Goal: Transaction & Acquisition: Purchase product/service

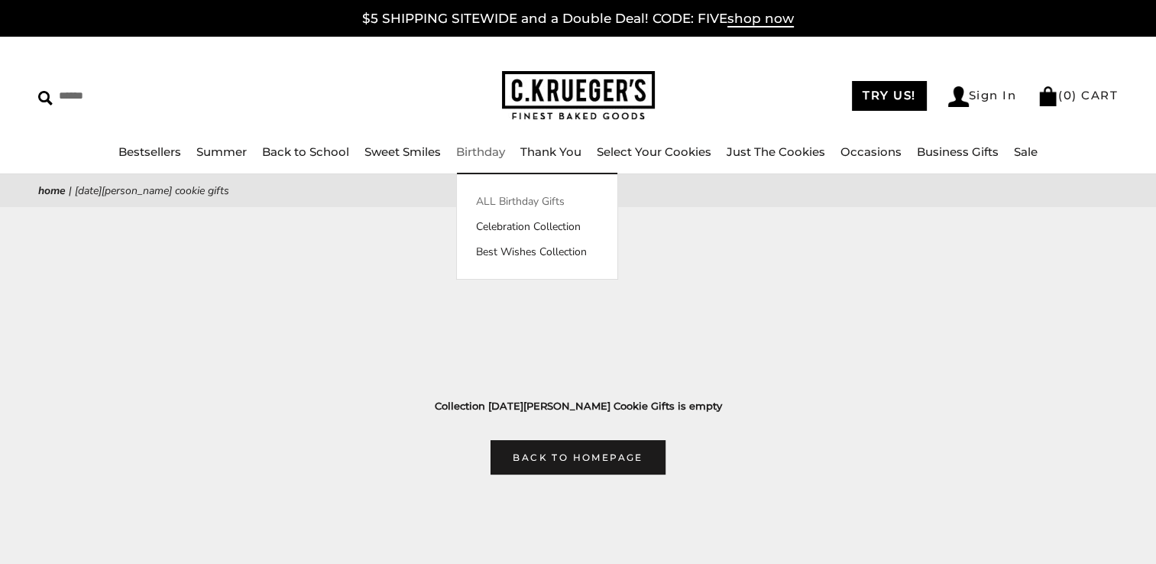
click at [499, 197] on link "ALL Birthday Gifts" at bounding box center [537, 201] width 160 height 16
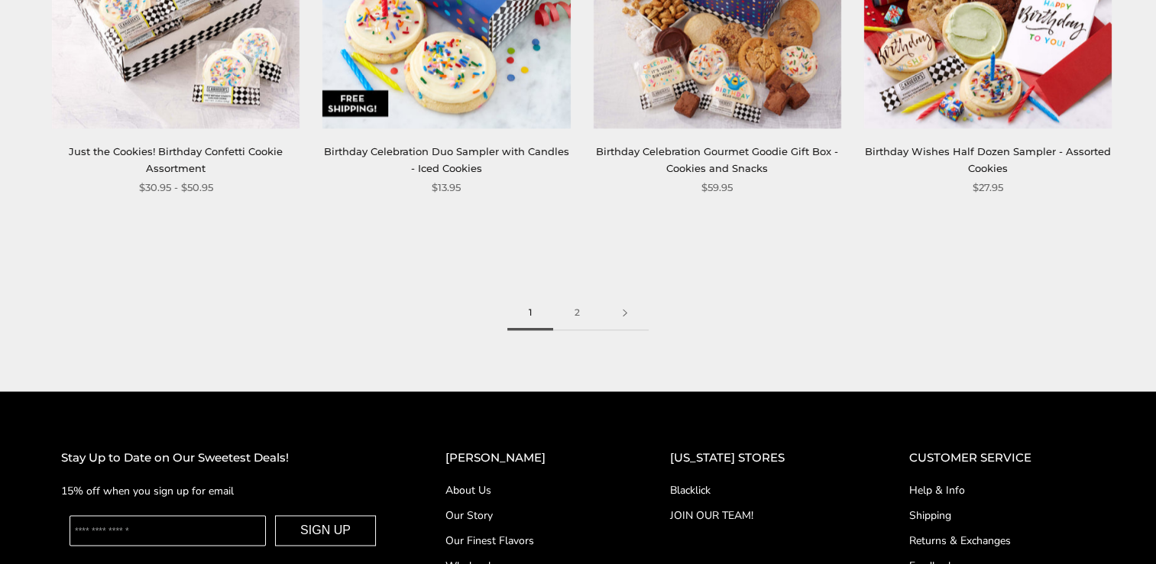
scroll to position [2216, 0]
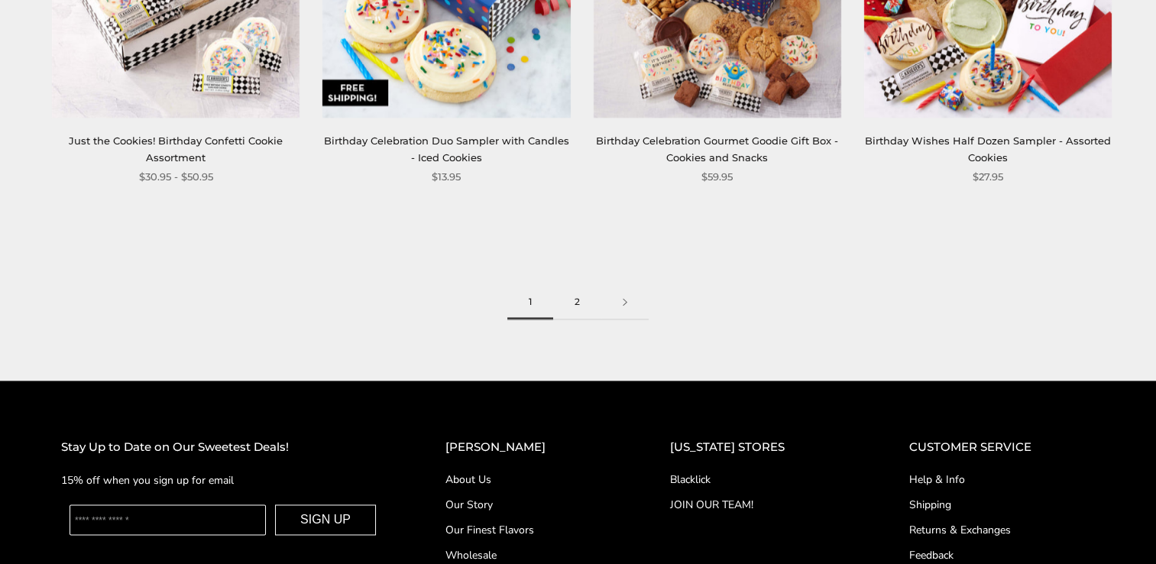
click at [578, 305] on link "2" at bounding box center [577, 302] width 48 height 34
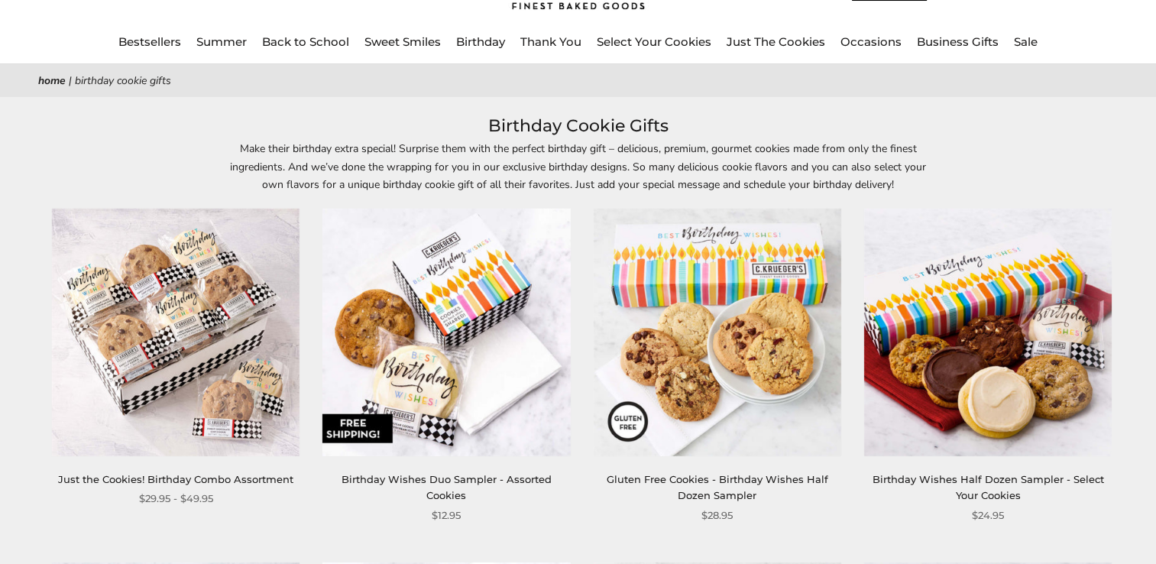
scroll to position [76, 0]
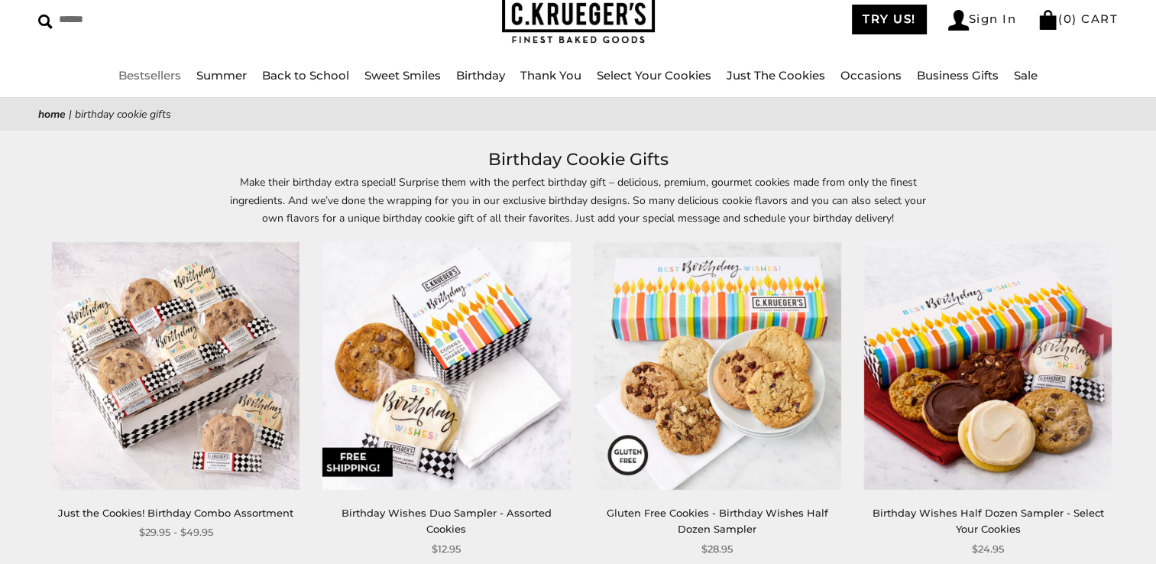
click at [133, 75] on link "Bestsellers" at bounding box center [149, 75] width 63 height 15
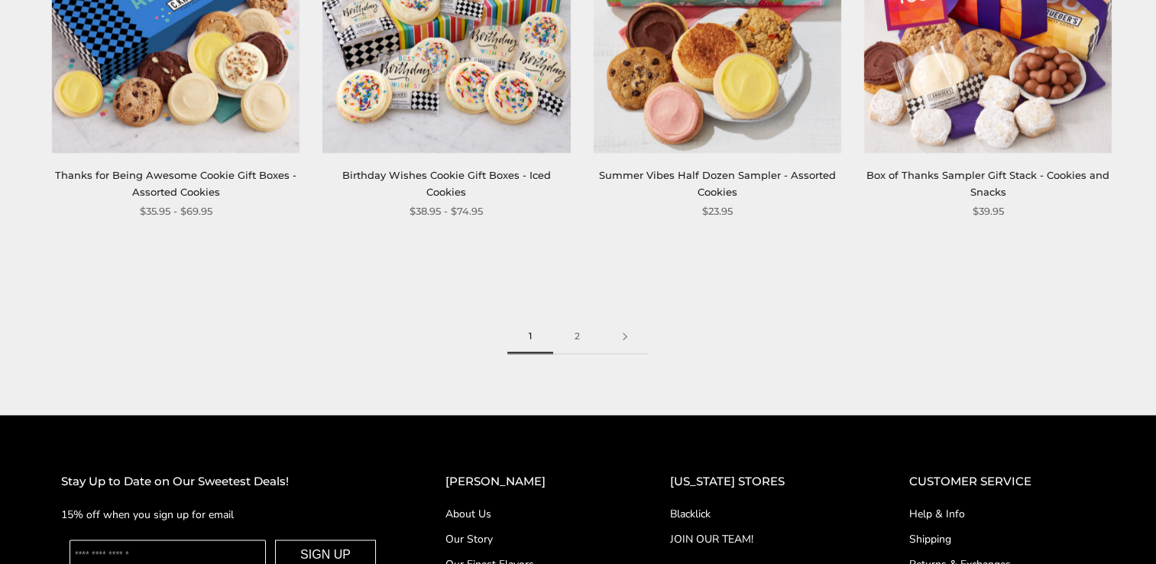
scroll to position [2216, 0]
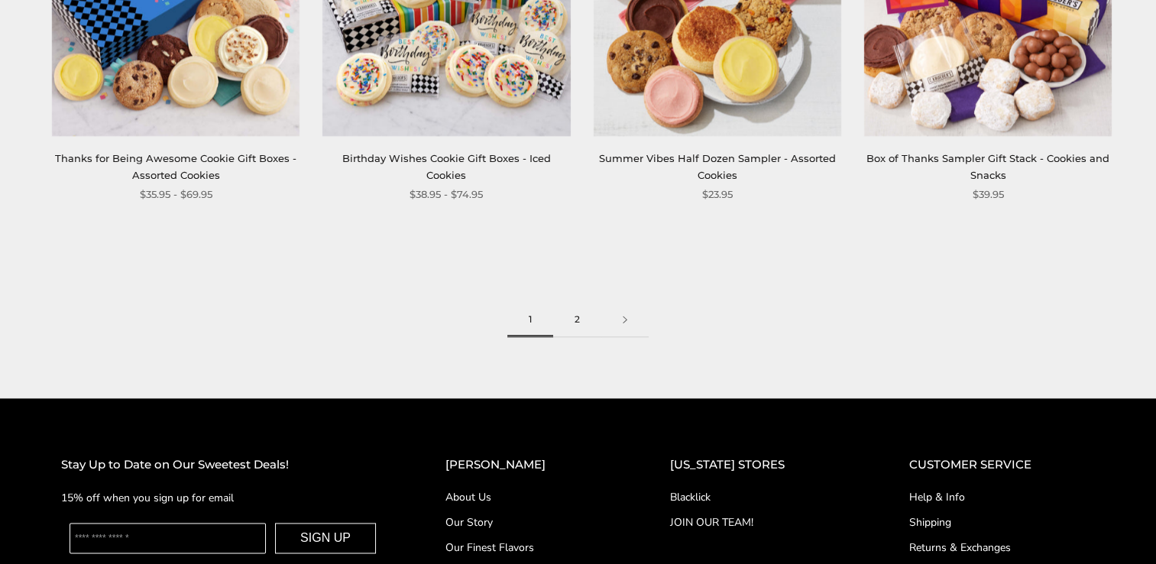
click at [581, 320] on link "2" at bounding box center [577, 320] width 48 height 34
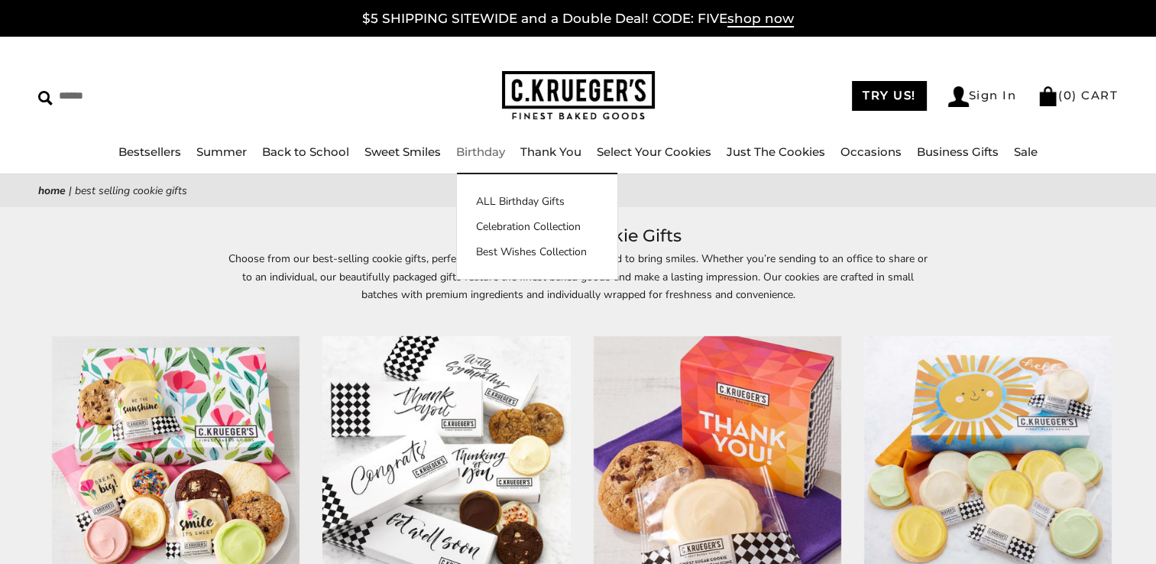
click at [472, 150] on link "Birthday" at bounding box center [480, 151] width 49 height 15
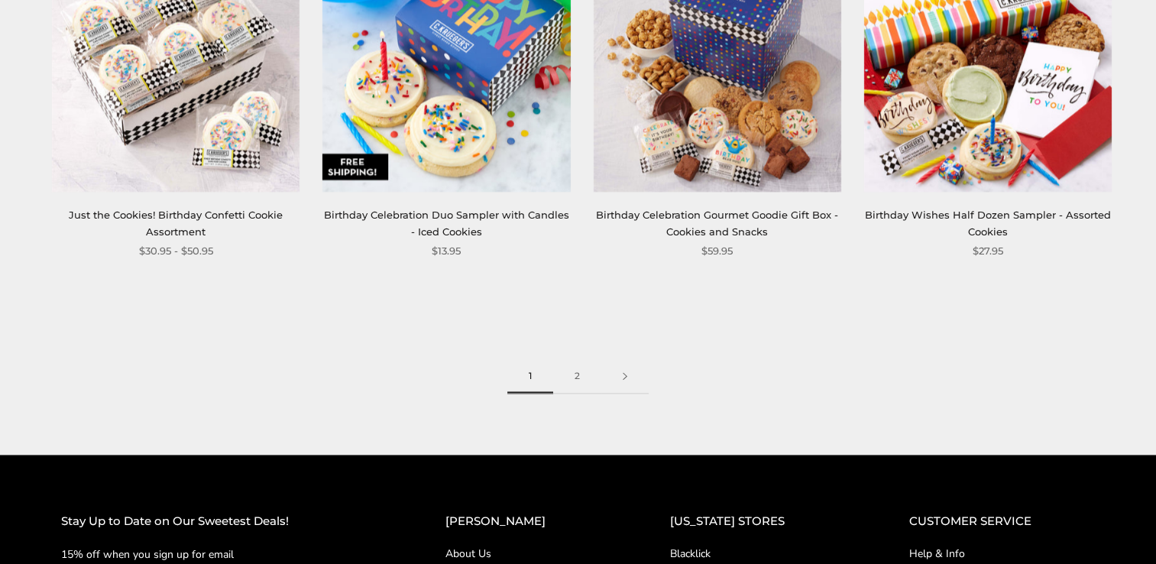
scroll to position [2216, 0]
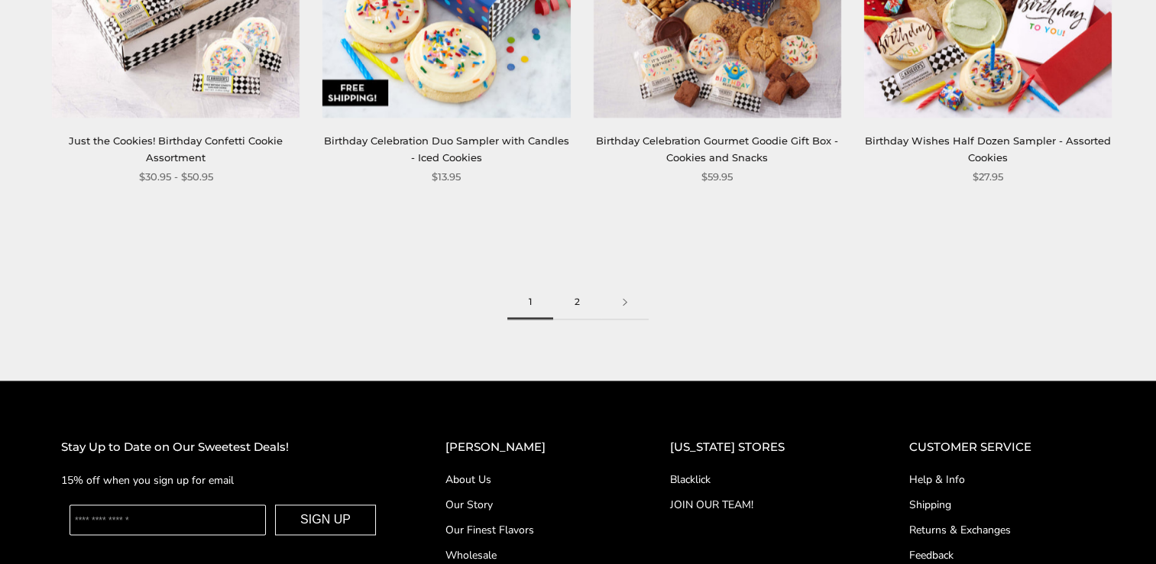
click at [576, 302] on link "2" at bounding box center [577, 302] width 48 height 34
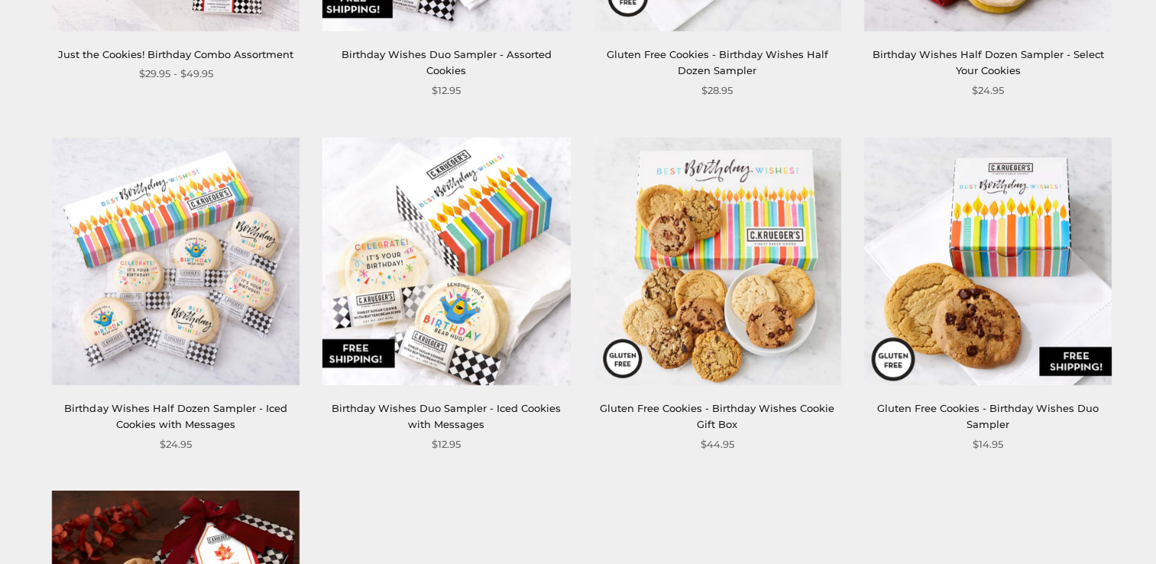
scroll to position [611, 0]
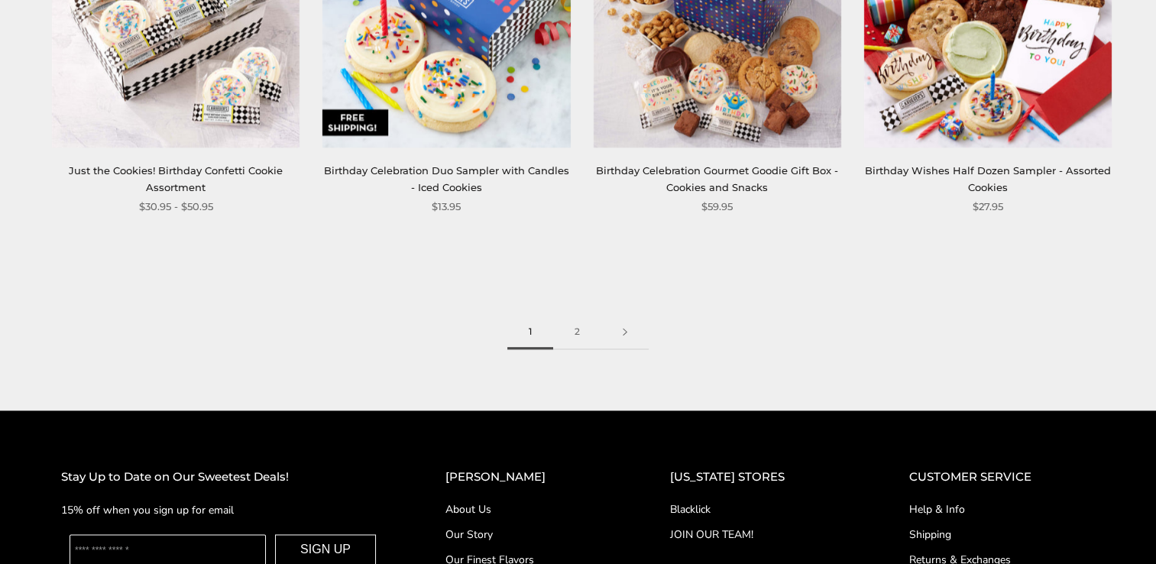
scroll to position [2368, 0]
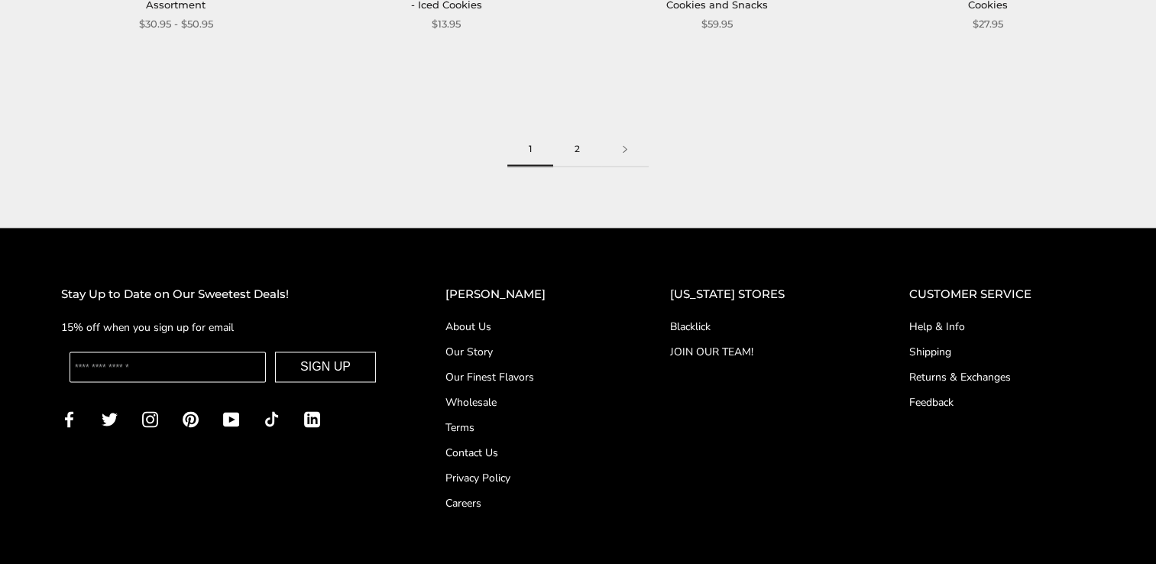
click at [575, 147] on link "2" at bounding box center [577, 149] width 48 height 34
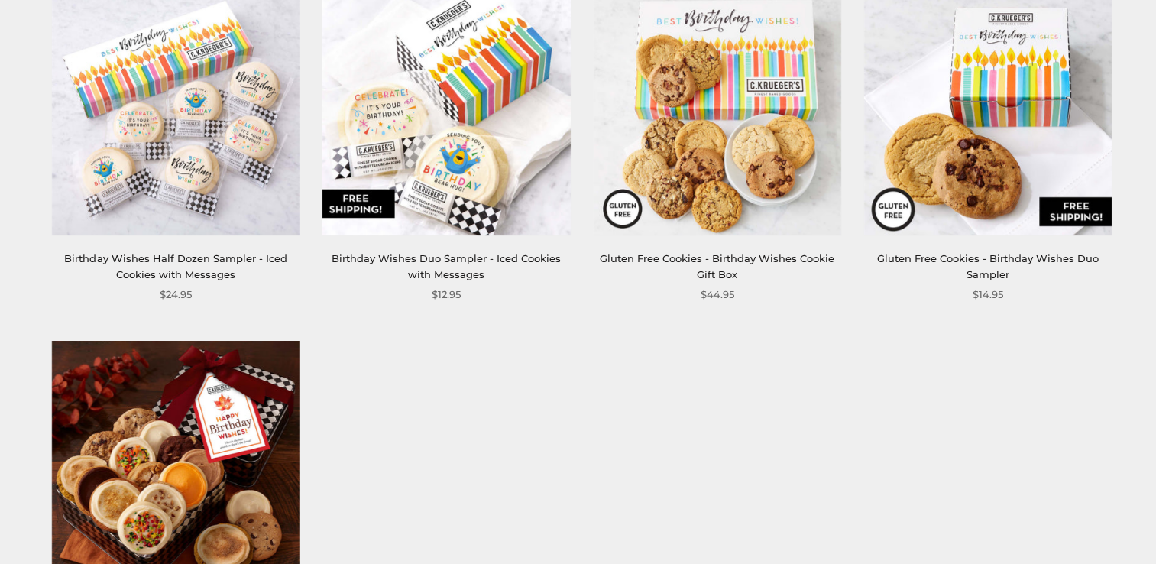
scroll to position [688, 0]
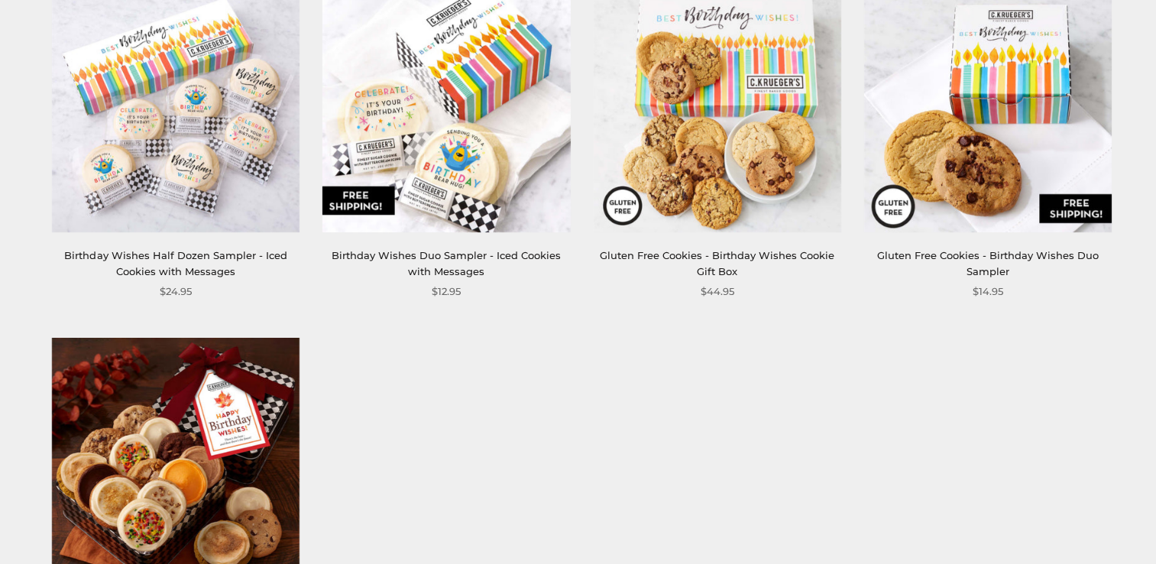
click at [183, 261] on div "Birthday Wishes Half Dozen Sampler - Iced Cookies with Messages" at bounding box center [176, 264] width 248 height 33
click at [183, 261] on link "Birthday Wishes Half Dozen Sampler - Iced Cookies with Messages" at bounding box center [175, 263] width 222 height 28
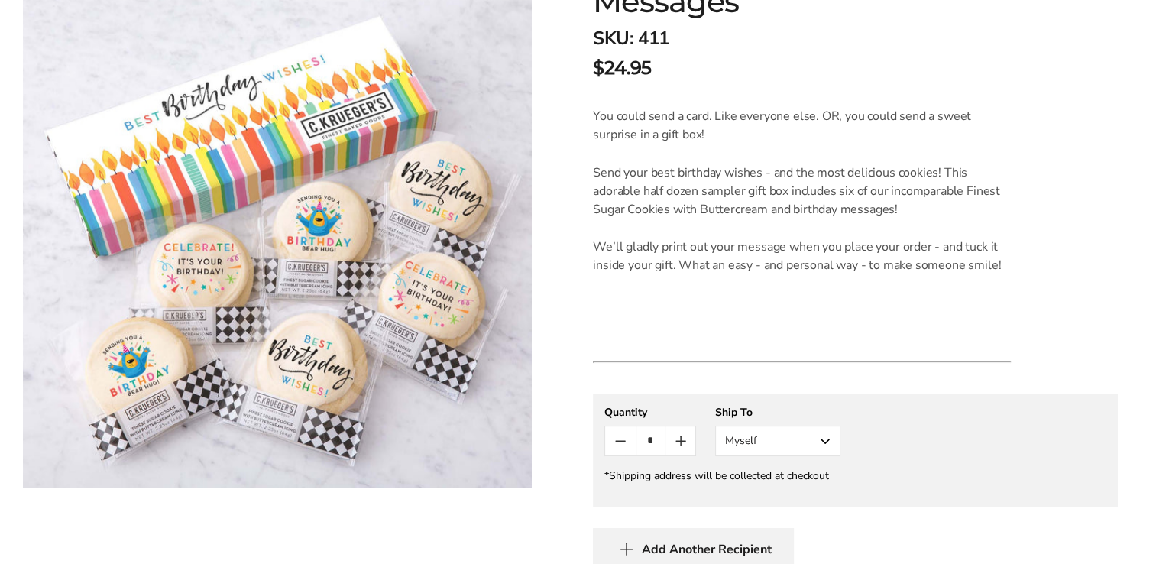
scroll to position [458, 0]
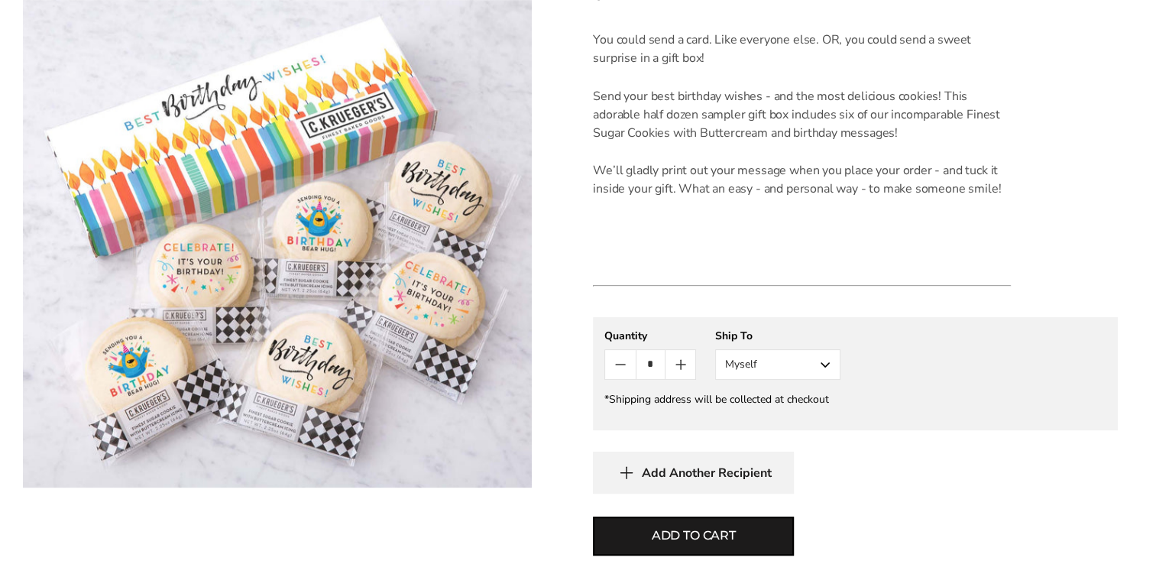
click at [822, 366] on button "Myself" at bounding box center [777, 364] width 125 height 31
click at [793, 424] on button "Other Recipient" at bounding box center [778, 421] width 124 height 28
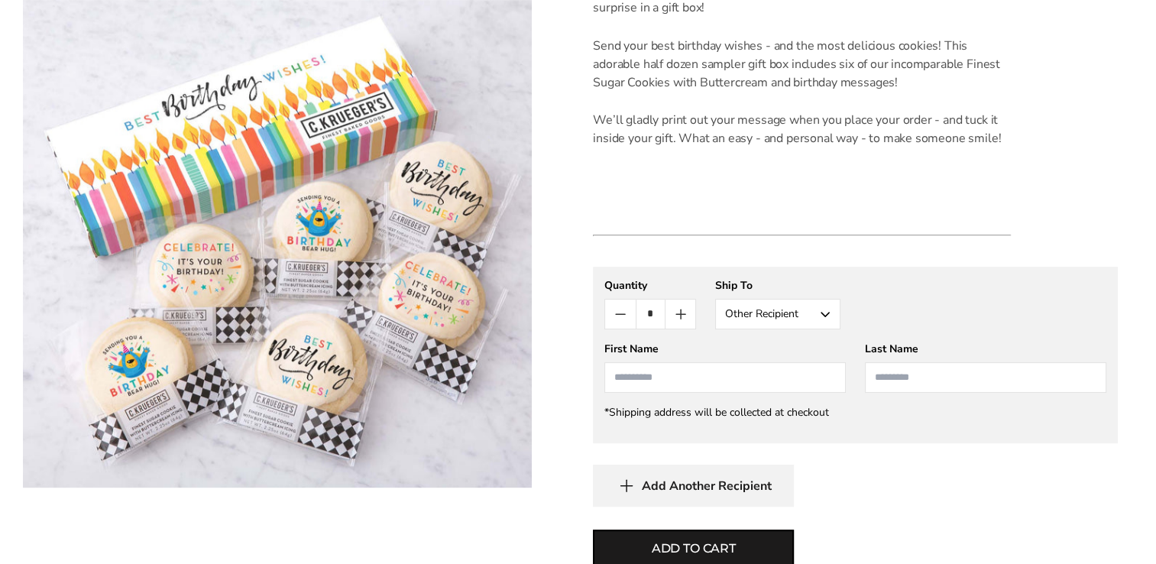
scroll to position [611, 0]
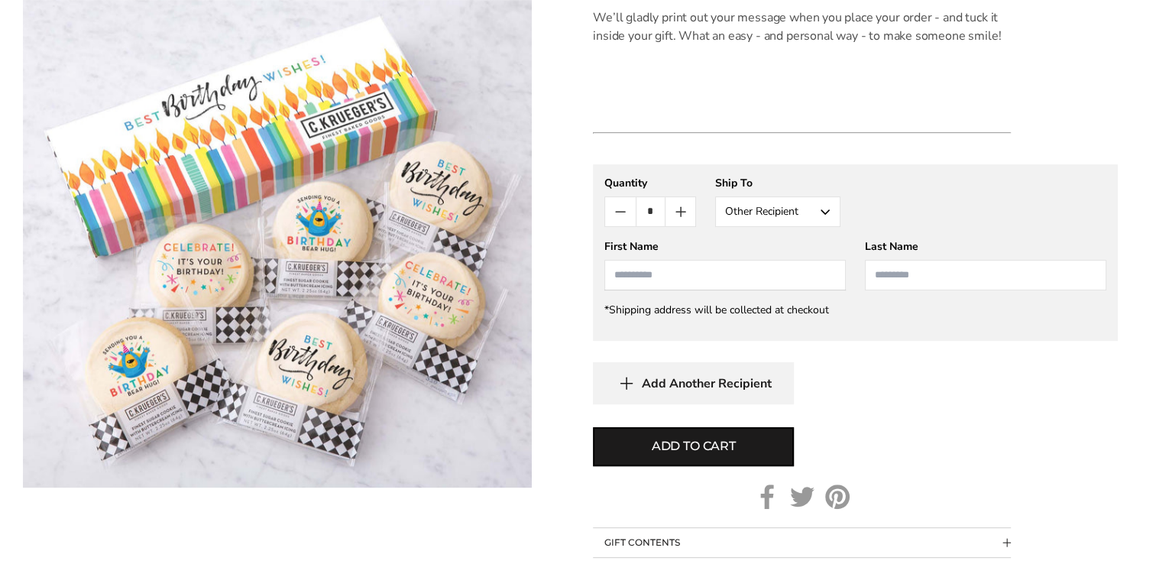
click at [657, 277] on input "First Name" at bounding box center [724, 275] width 241 height 31
type input "*******"
click at [858, 263] on div "First Name ******* Last Name" at bounding box center [855, 264] width 502 height 51
click at [885, 265] on input "Last Name" at bounding box center [985, 275] width 241 height 31
type input "********"
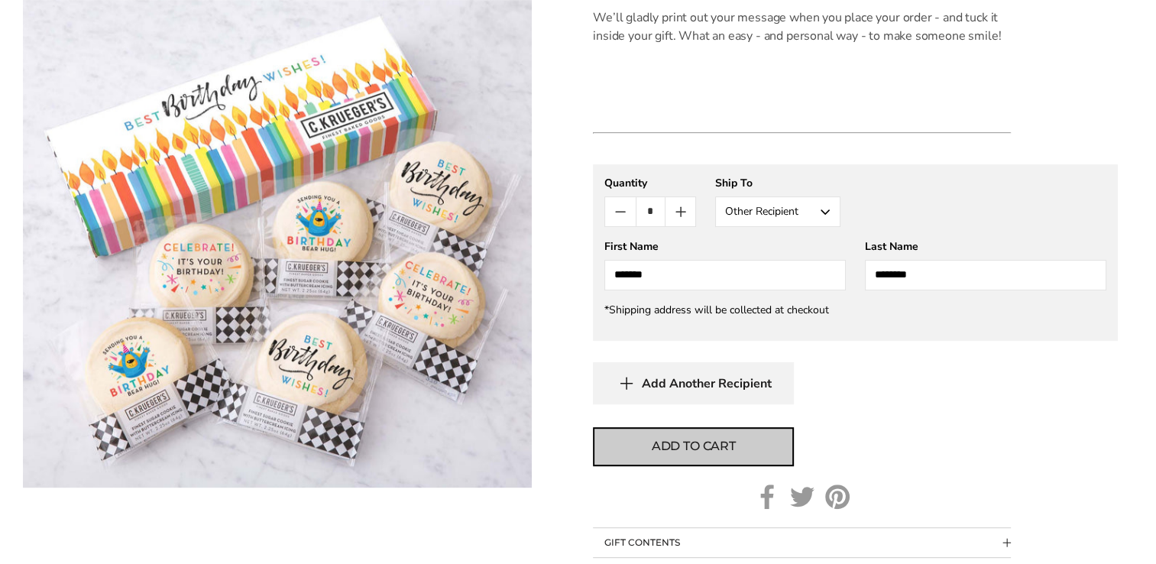
click at [694, 442] on span "Add to cart" at bounding box center [694, 446] width 84 height 18
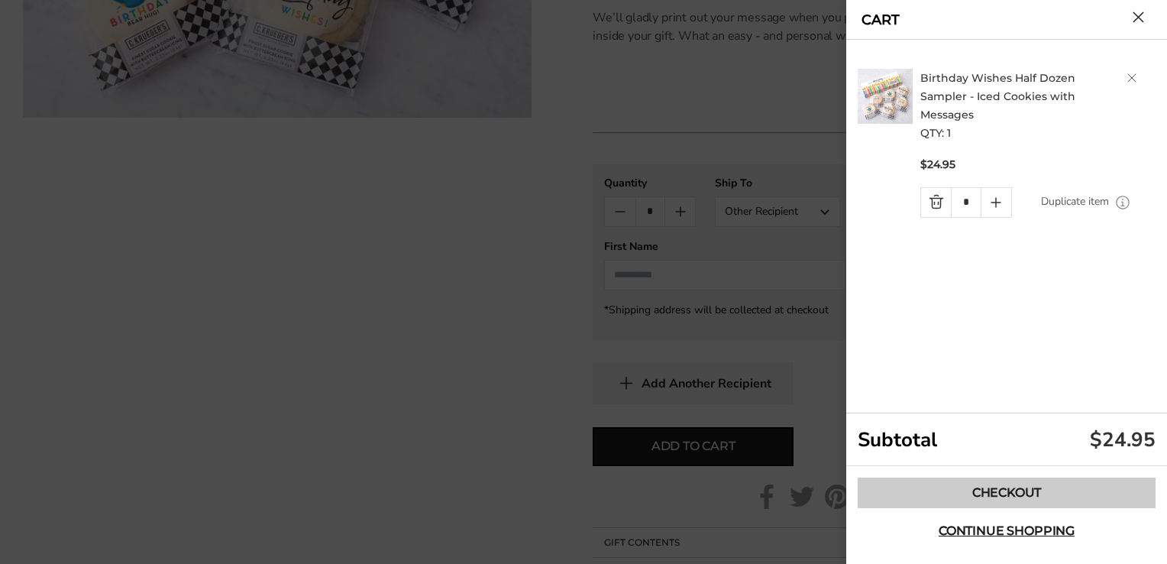
click at [986, 490] on link "Checkout" at bounding box center [1007, 492] width 298 height 31
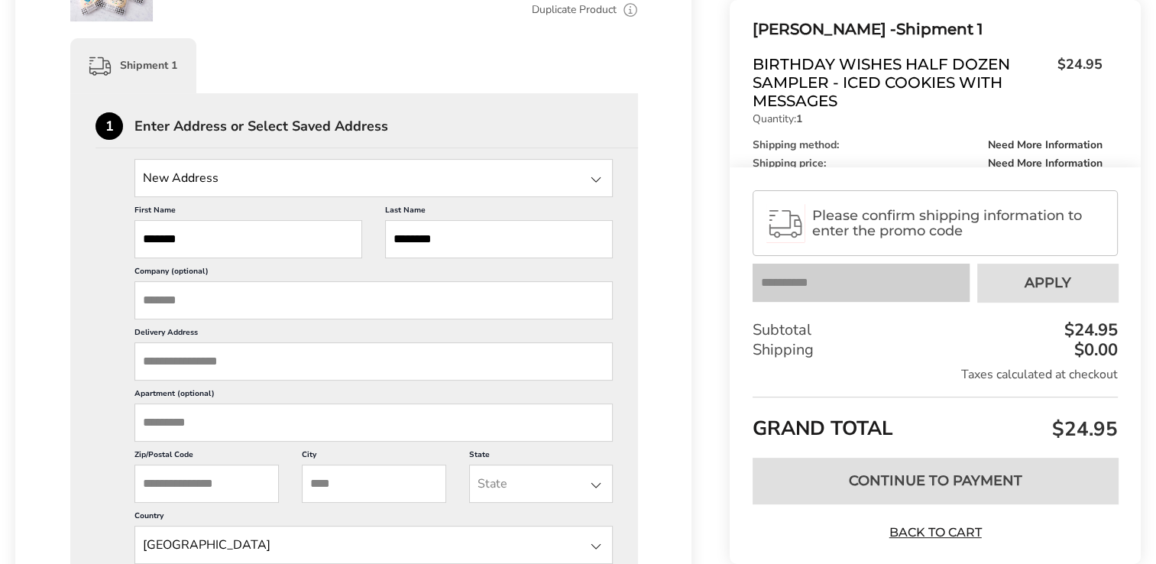
scroll to position [382, 0]
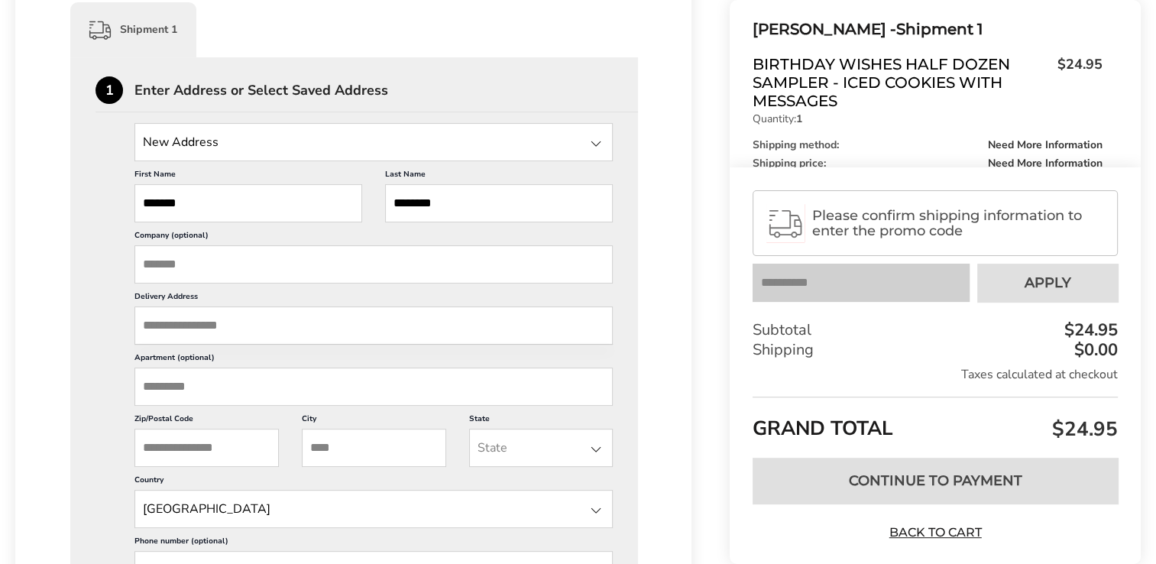
click at [238, 319] on input "Delivery Address" at bounding box center [373, 325] width 478 height 38
click at [510, 343] on div "First Name ******* This is a required field Last Name ******** This is a requir…" at bounding box center [373, 406] width 478 height 490
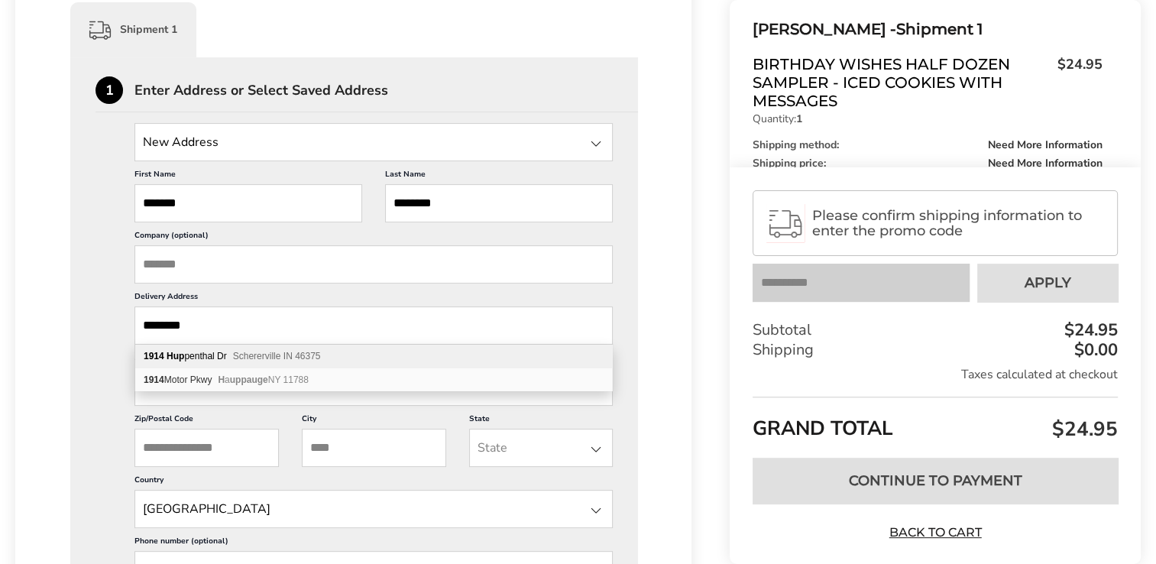
click at [202, 359] on div "1914 Hup penthal Dr Schererville IN 46375" at bounding box center [373, 357] width 477 height 24
type input "**********"
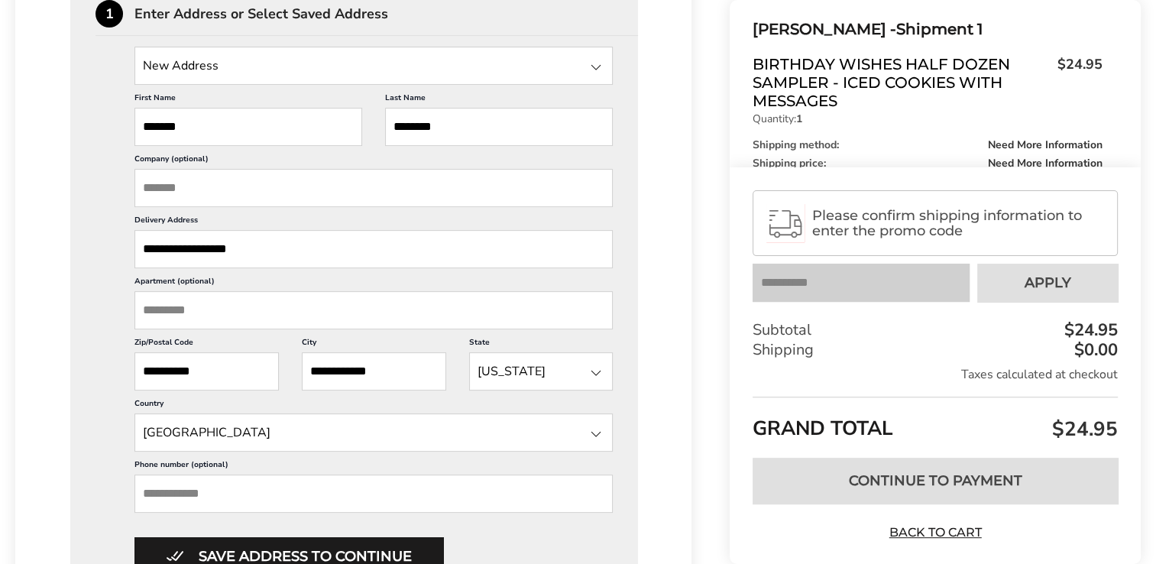
scroll to position [535, 0]
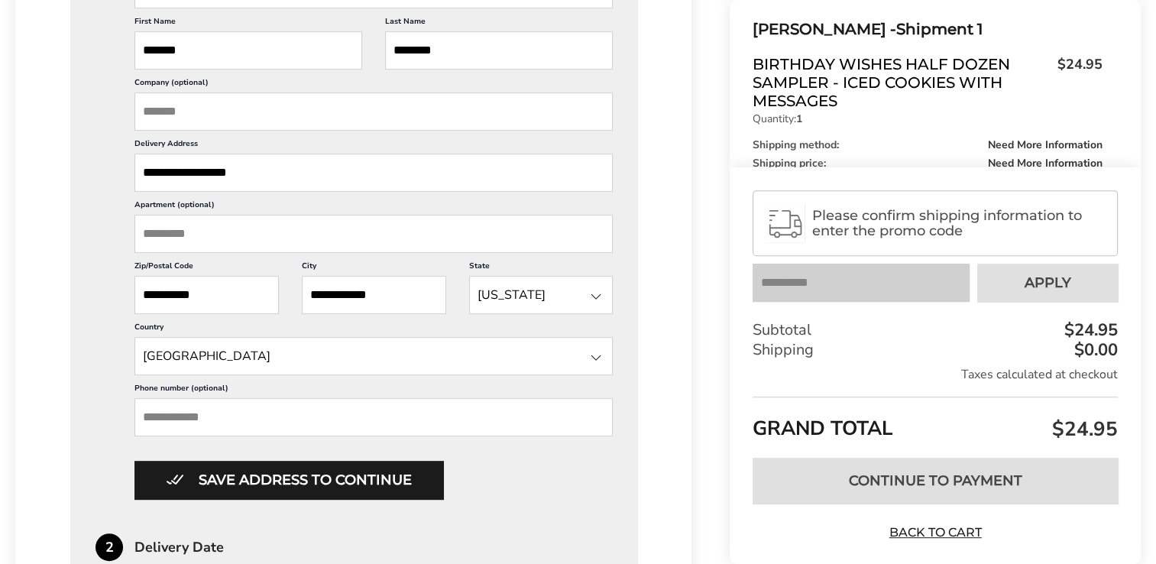
click at [192, 414] on input "Phone number (optional)" at bounding box center [373, 417] width 478 height 38
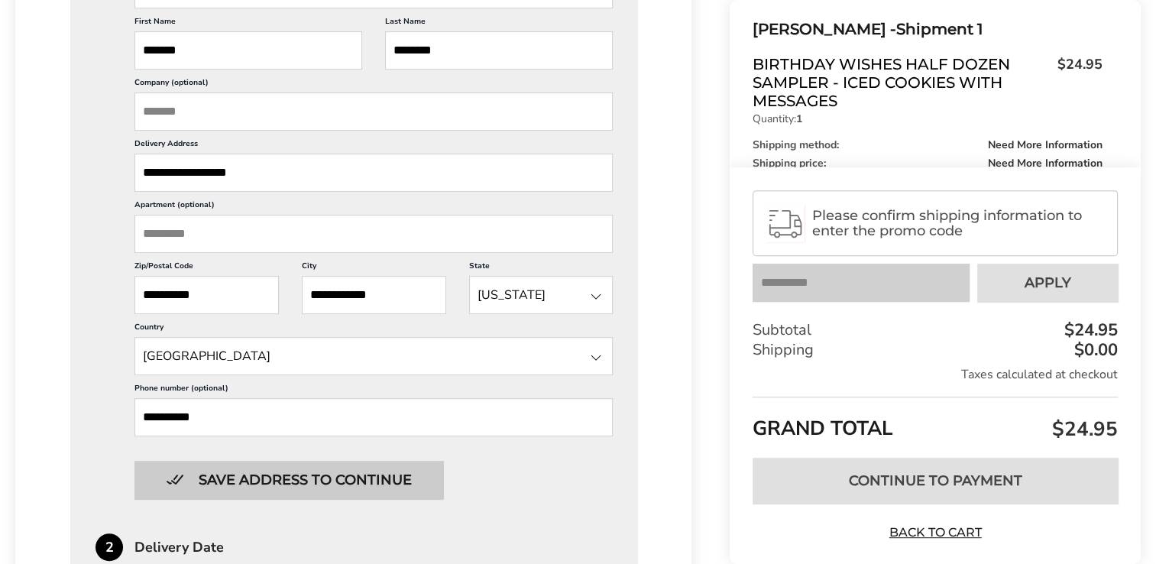
type input "**********"
click at [293, 475] on button "Save address to continue" at bounding box center [288, 480] width 309 height 38
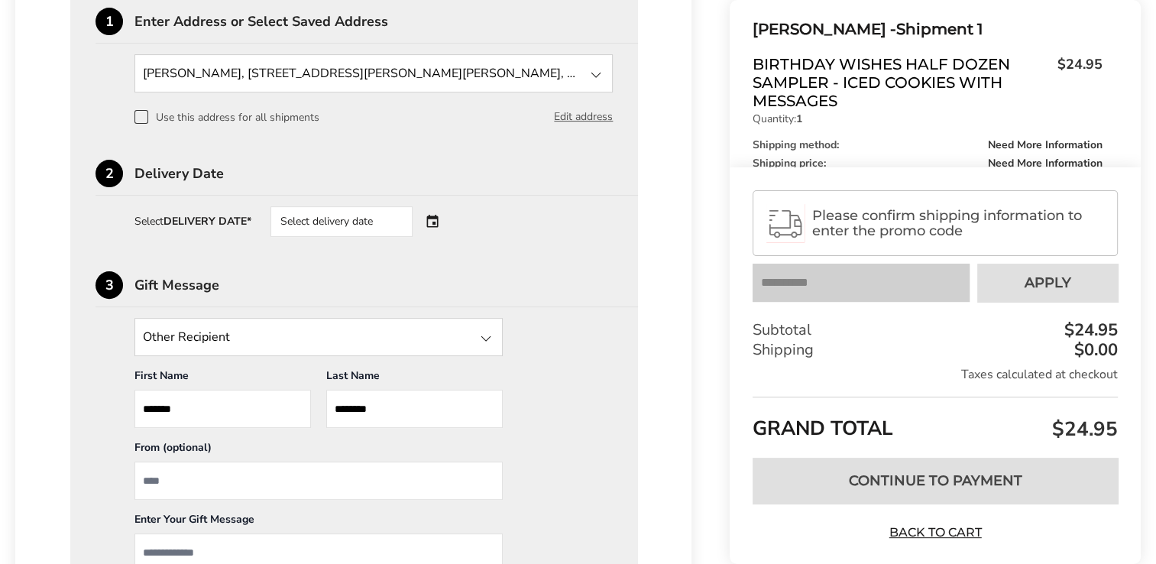
scroll to position [419, 0]
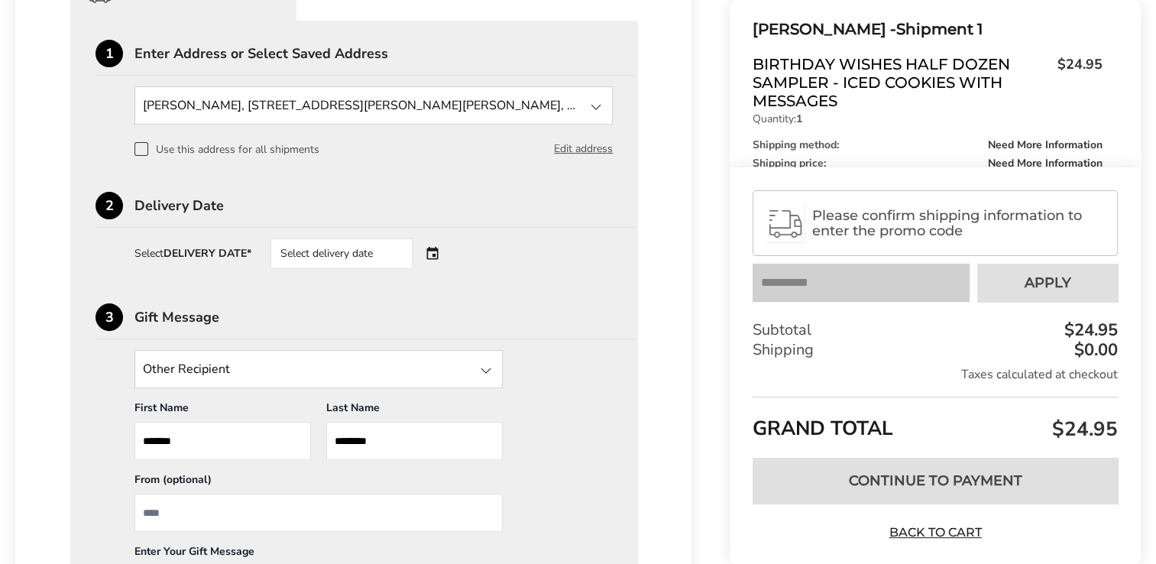
click at [437, 252] on div "Select delivery date" at bounding box center [362, 253] width 185 height 31
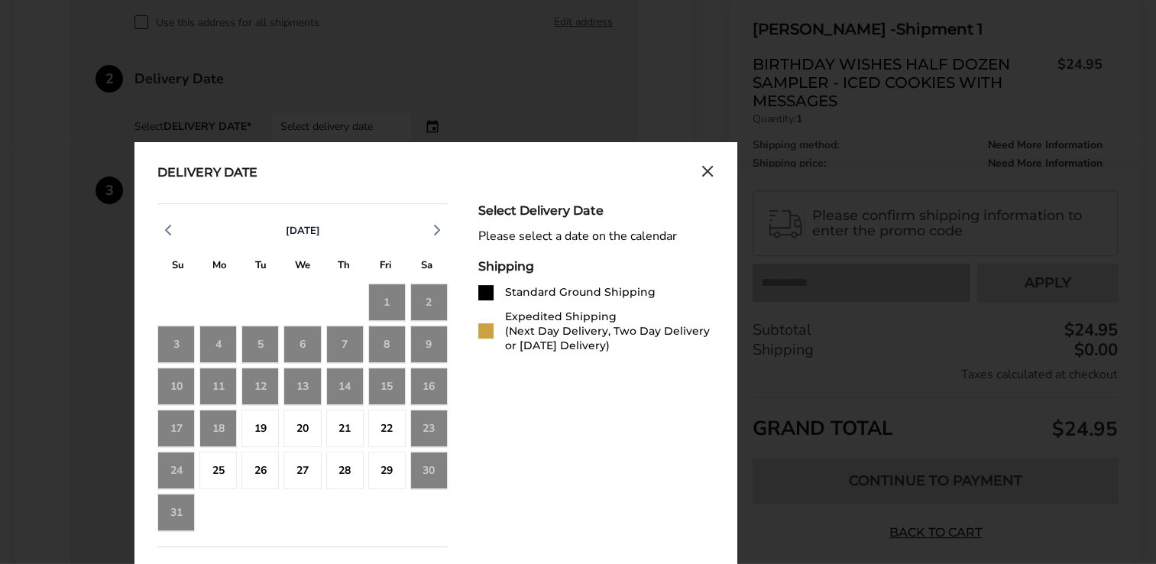
scroll to position [571, 0]
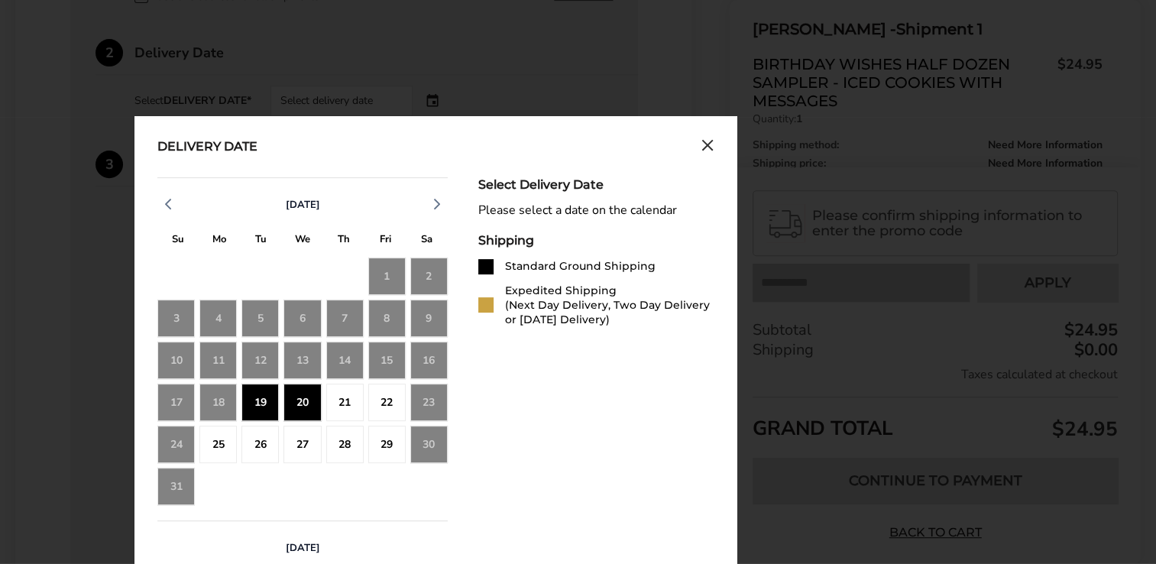
click at [302, 398] on div "20" at bounding box center [301, 402] width 37 height 37
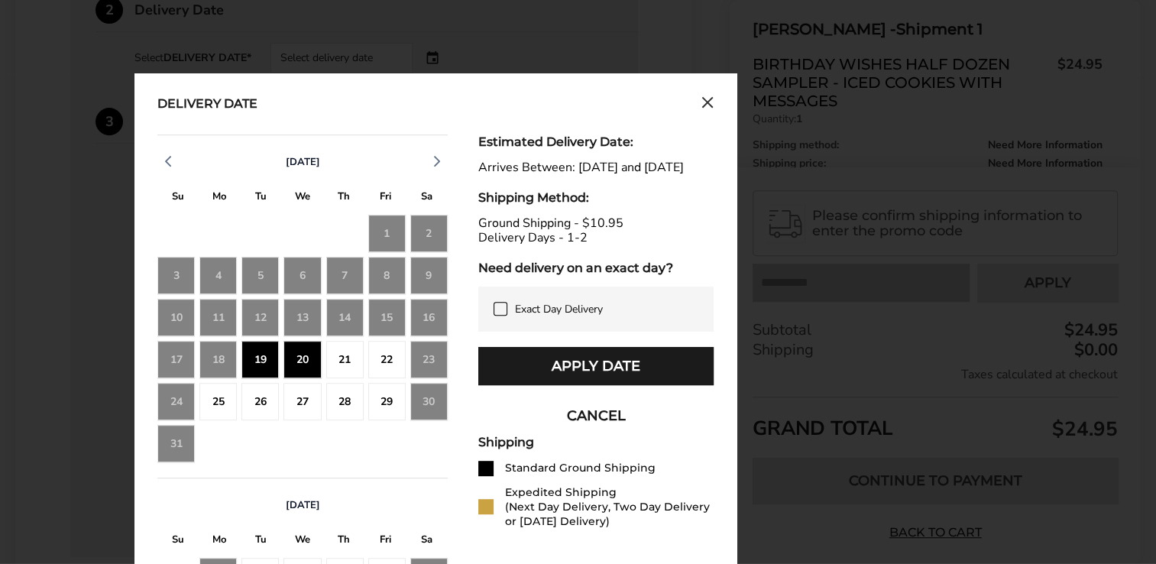
scroll to position [648, 0]
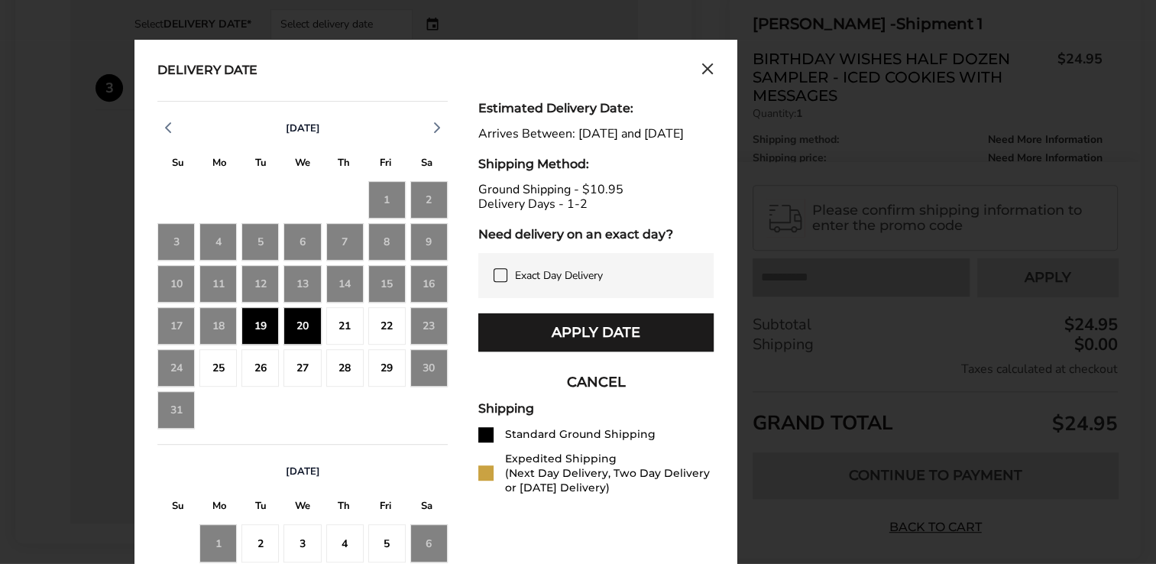
click at [711, 71] on icon "Close calendar" at bounding box center [707, 68] width 9 height 9
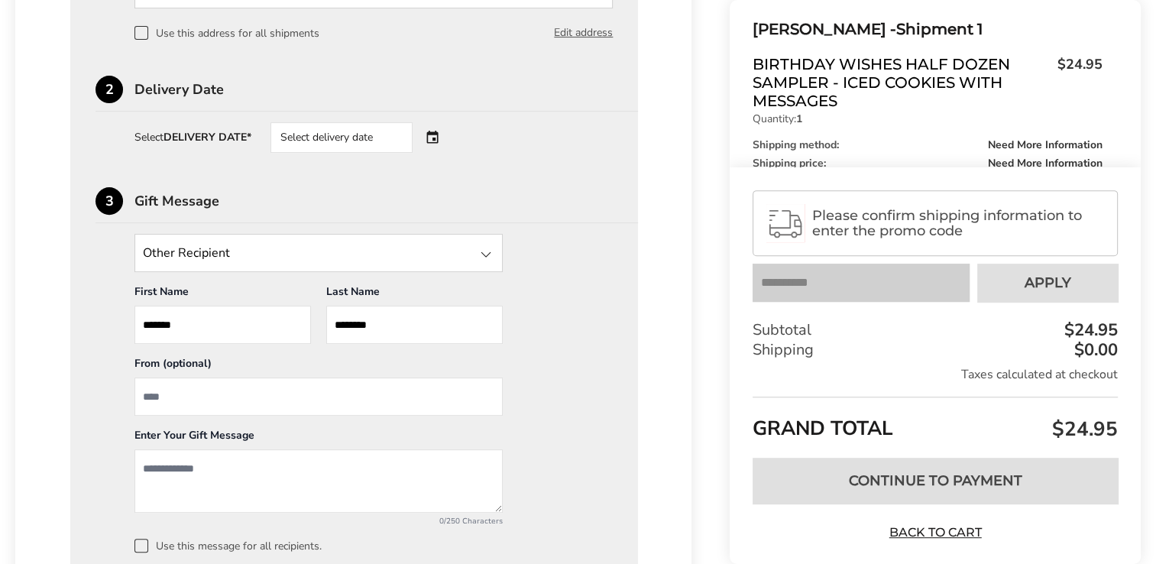
scroll to position [571, 0]
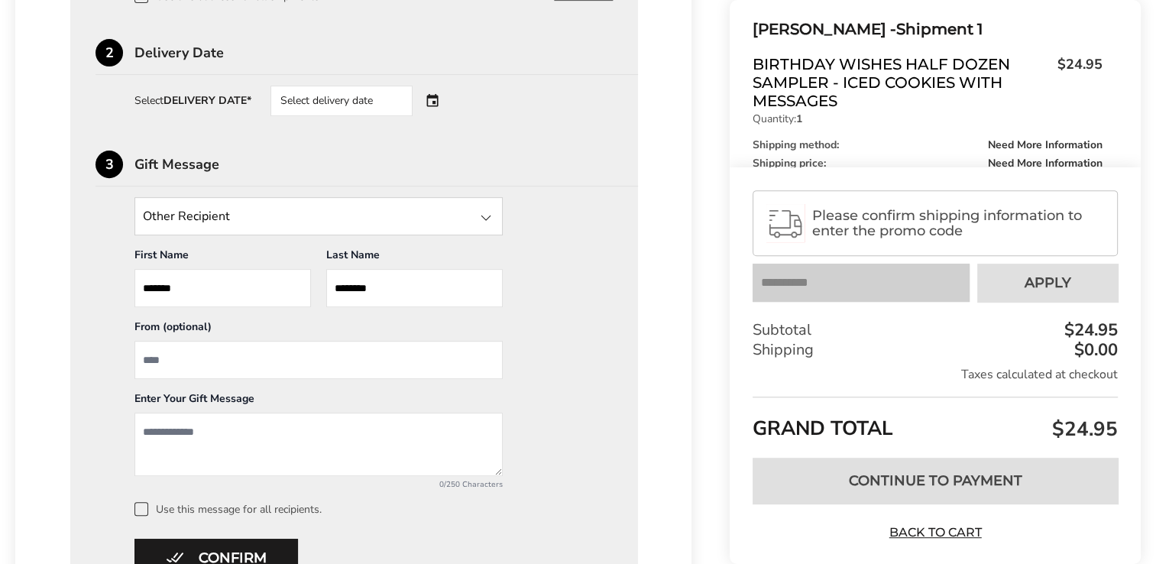
click at [437, 100] on div "Select delivery date" at bounding box center [362, 101] width 185 height 31
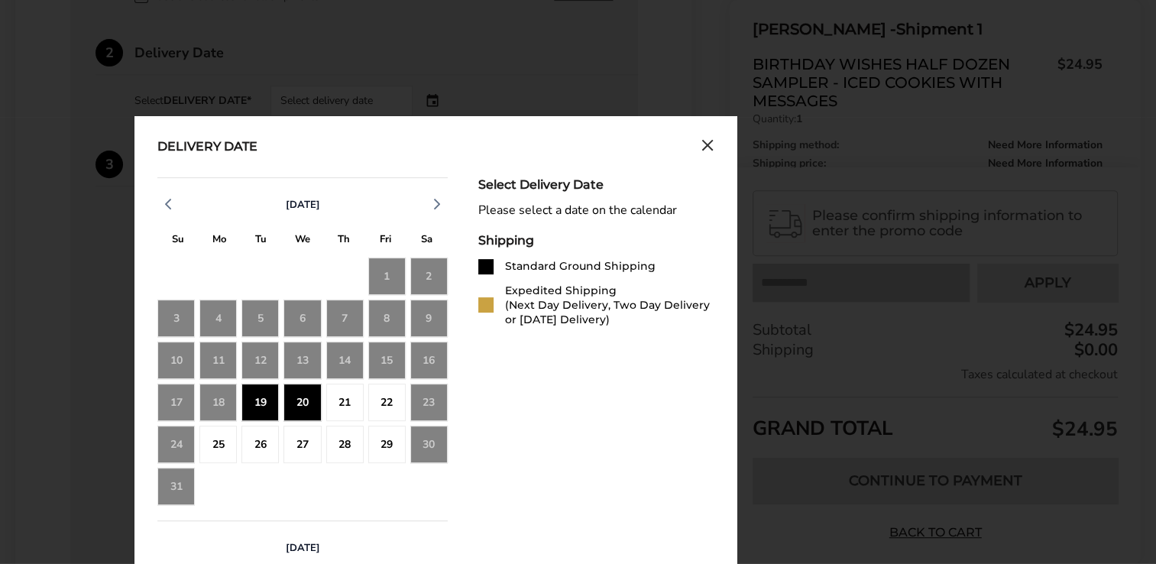
click at [300, 400] on div "20" at bounding box center [301, 402] width 37 height 37
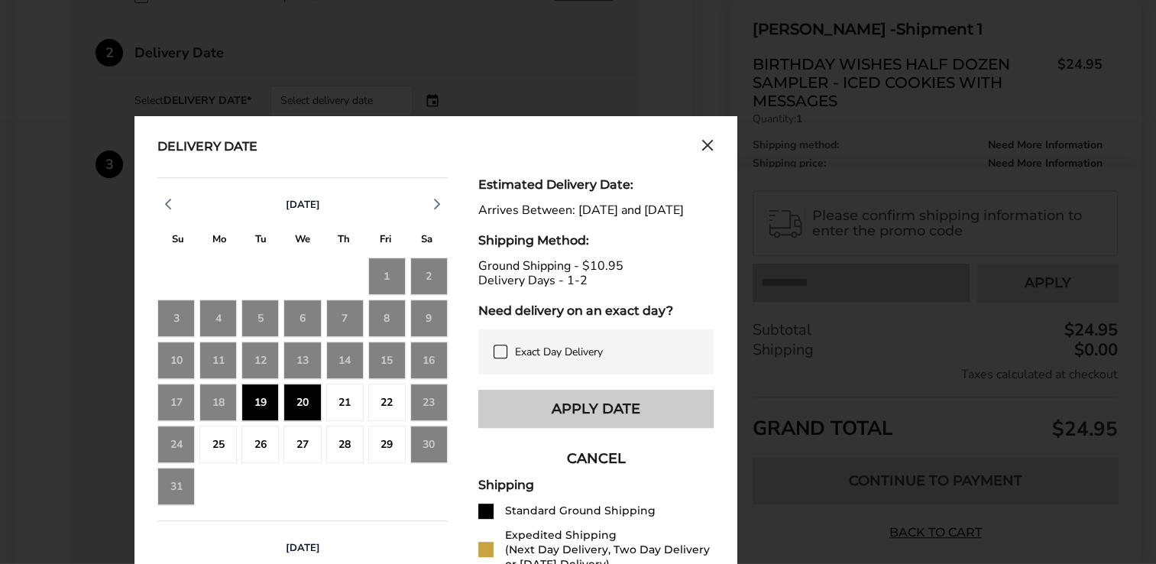
click at [602, 419] on button "Apply Date" at bounding box center [595, 409] width 235 height 38
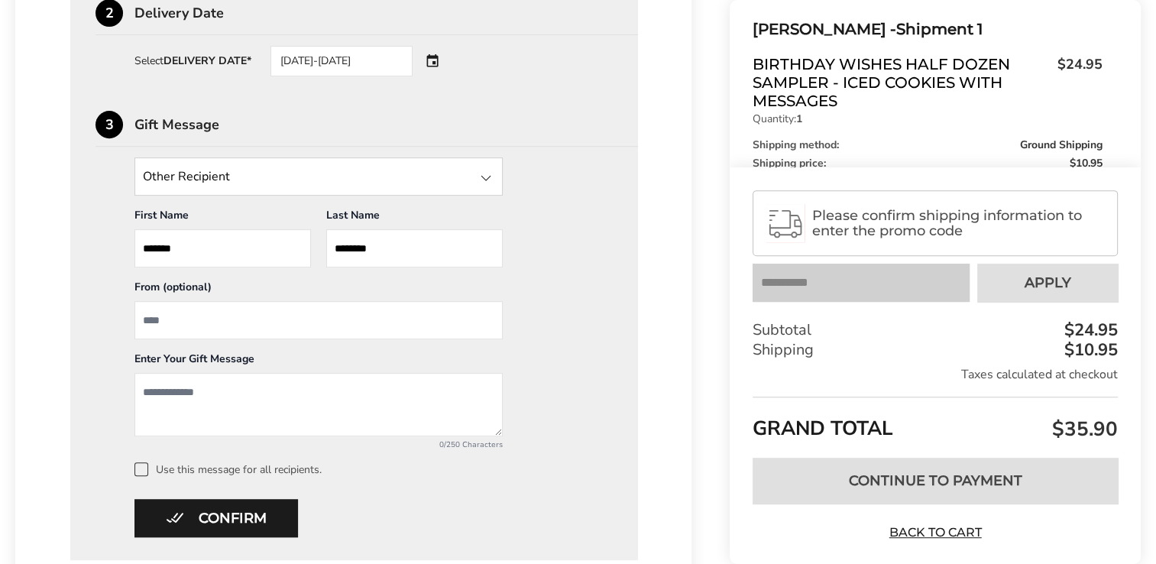
scroll to position [648, 0]
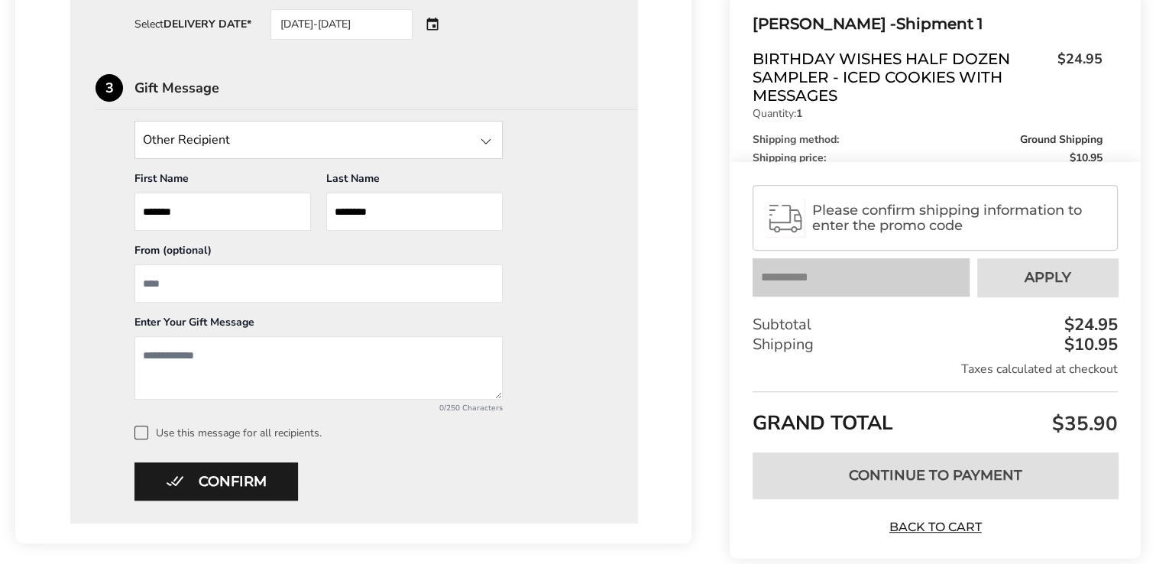
click at [180, 283] on input "From" at bounding box center [318, 283] width 368 height 38
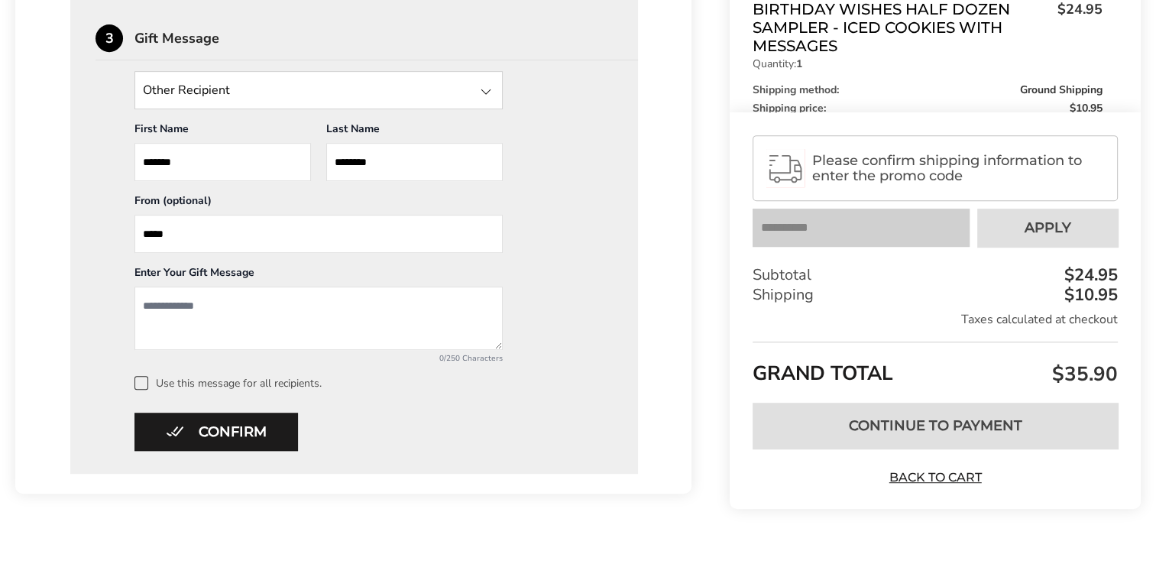
scroll to position [724, 0]
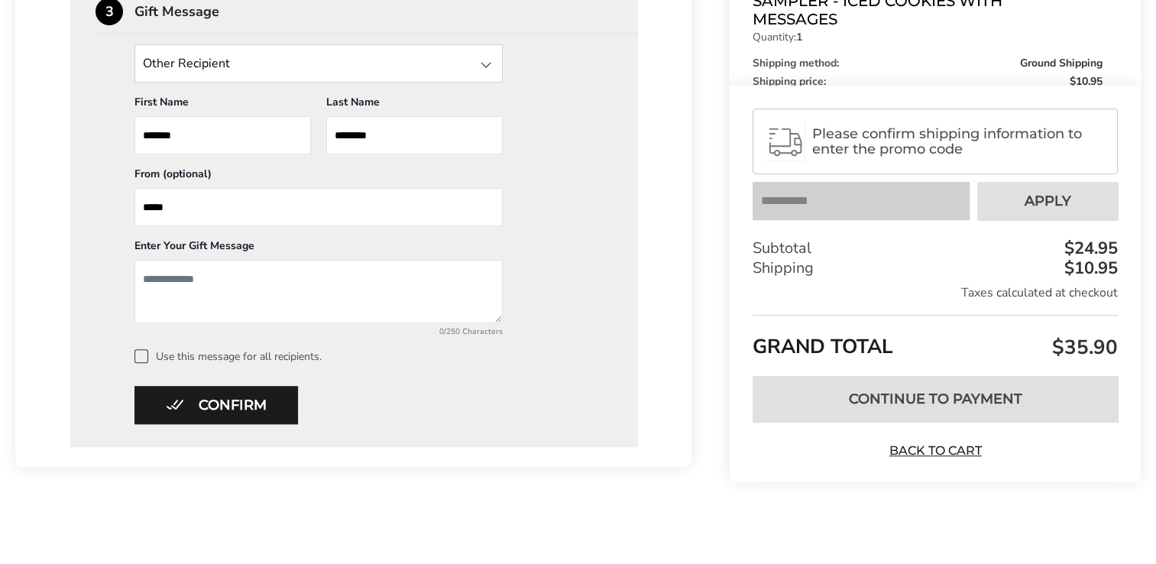
type input "*****"
click at [170, 284] on textarea "Add a message" at bounding box center [318, 291] width 368 height 63
type textarea "**********"
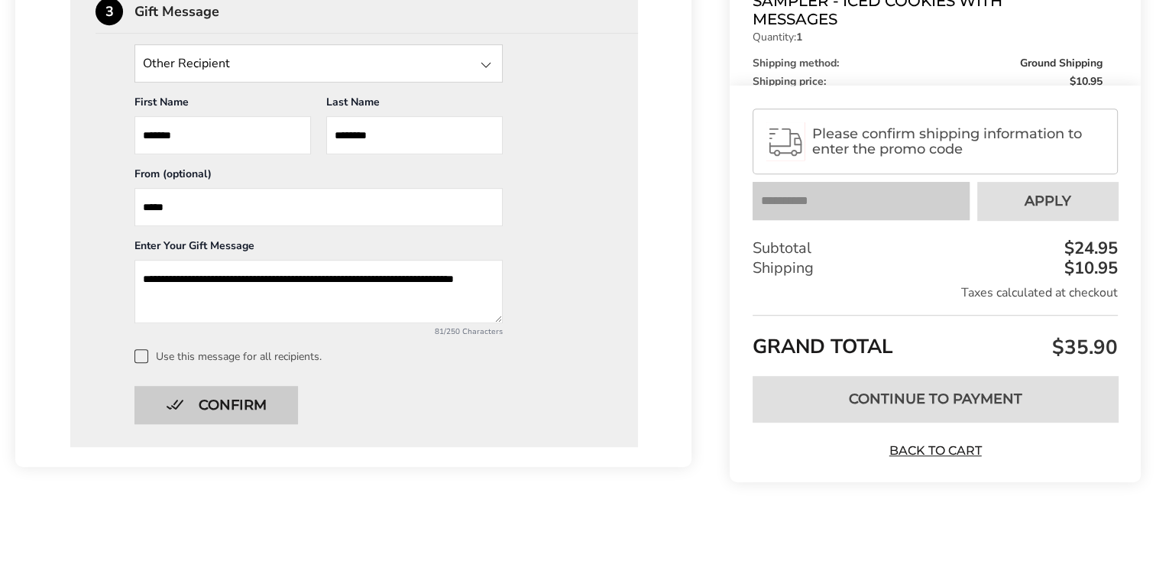
click at [226, 405] on button "Confirm" at bounding box center [215, 405] width 163 height 38
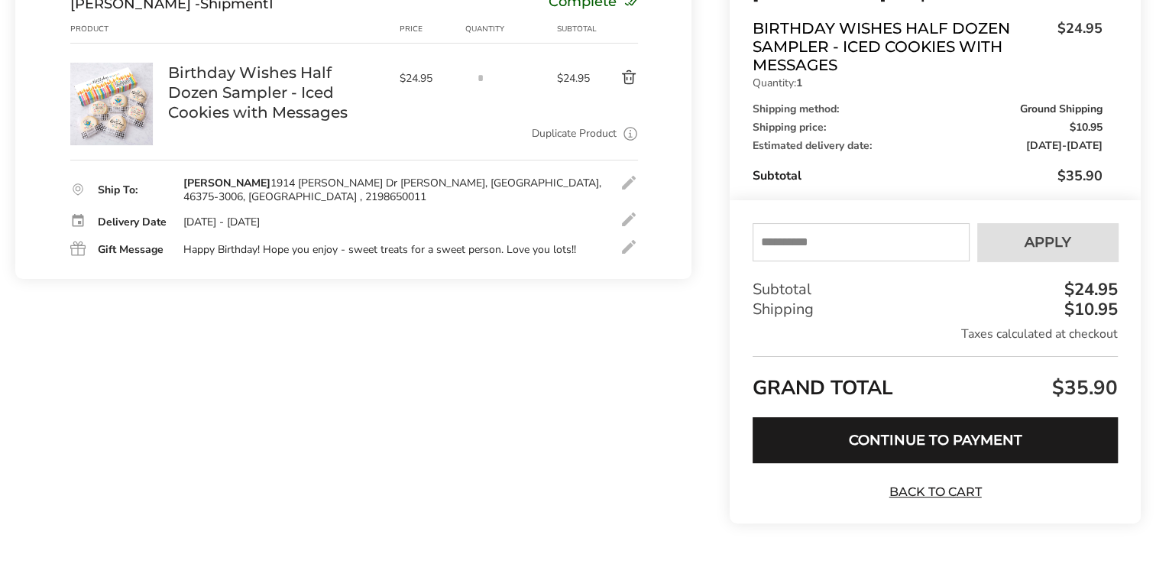
scroll to position [189, 0]
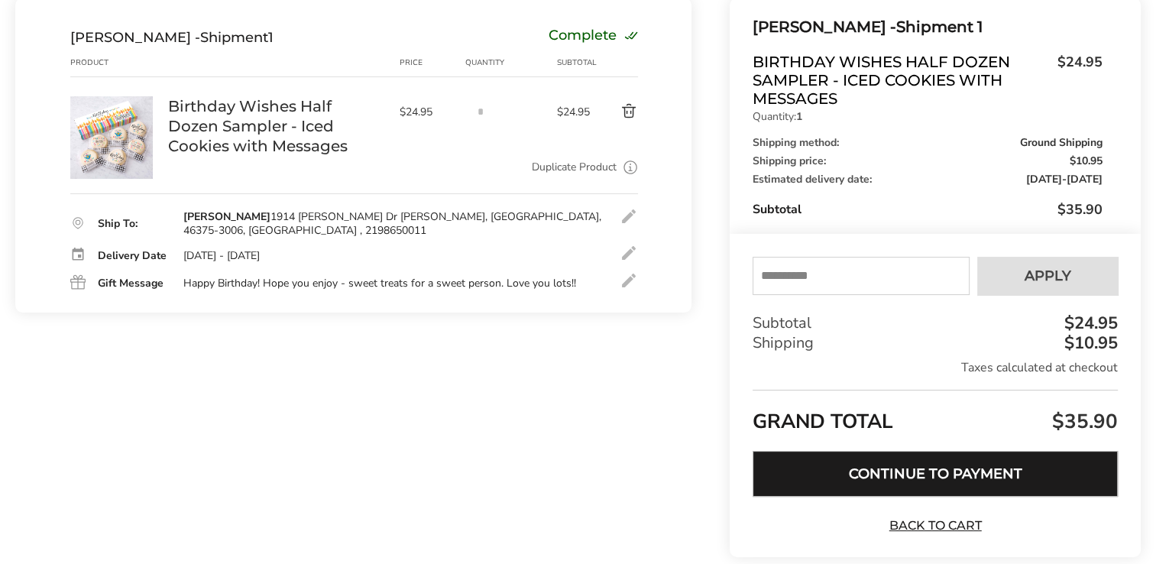
click at [927, 469] on button "Continue to Payment" at bounding box center [935, 474] width 365 height 46
